Goal: Find specific page/section: Find specific page/section

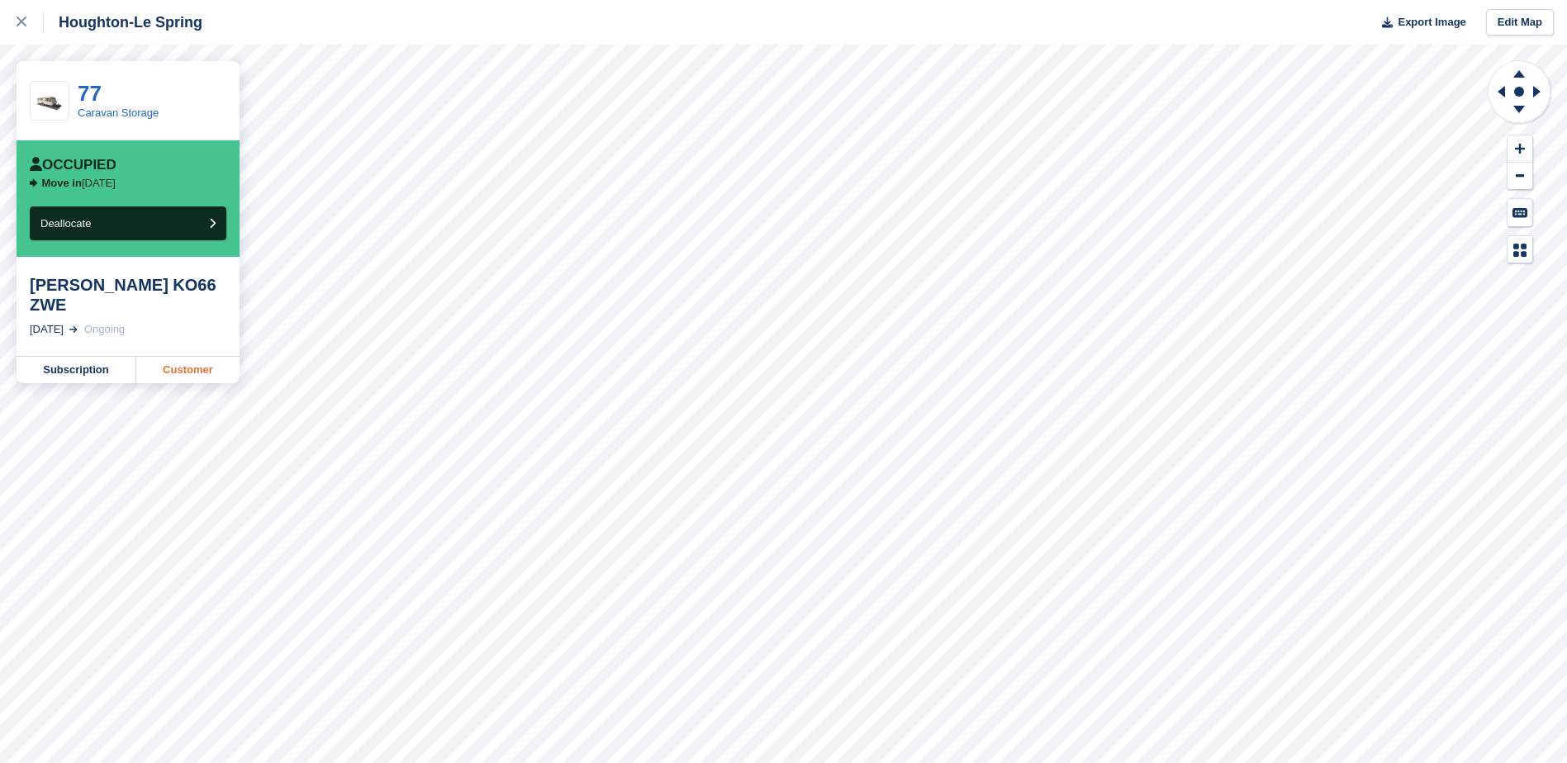
click at [196, 357] on link "Customer" at bounding box center [187, 370] width 103 height 26
click at [171, 357] on link "Customer" at bounding box center [187, 370] width 103 height 26
click at [205, 357] on link "Customer" at bounding box center [187, 370] width 103 height 26
